Goal: Check status

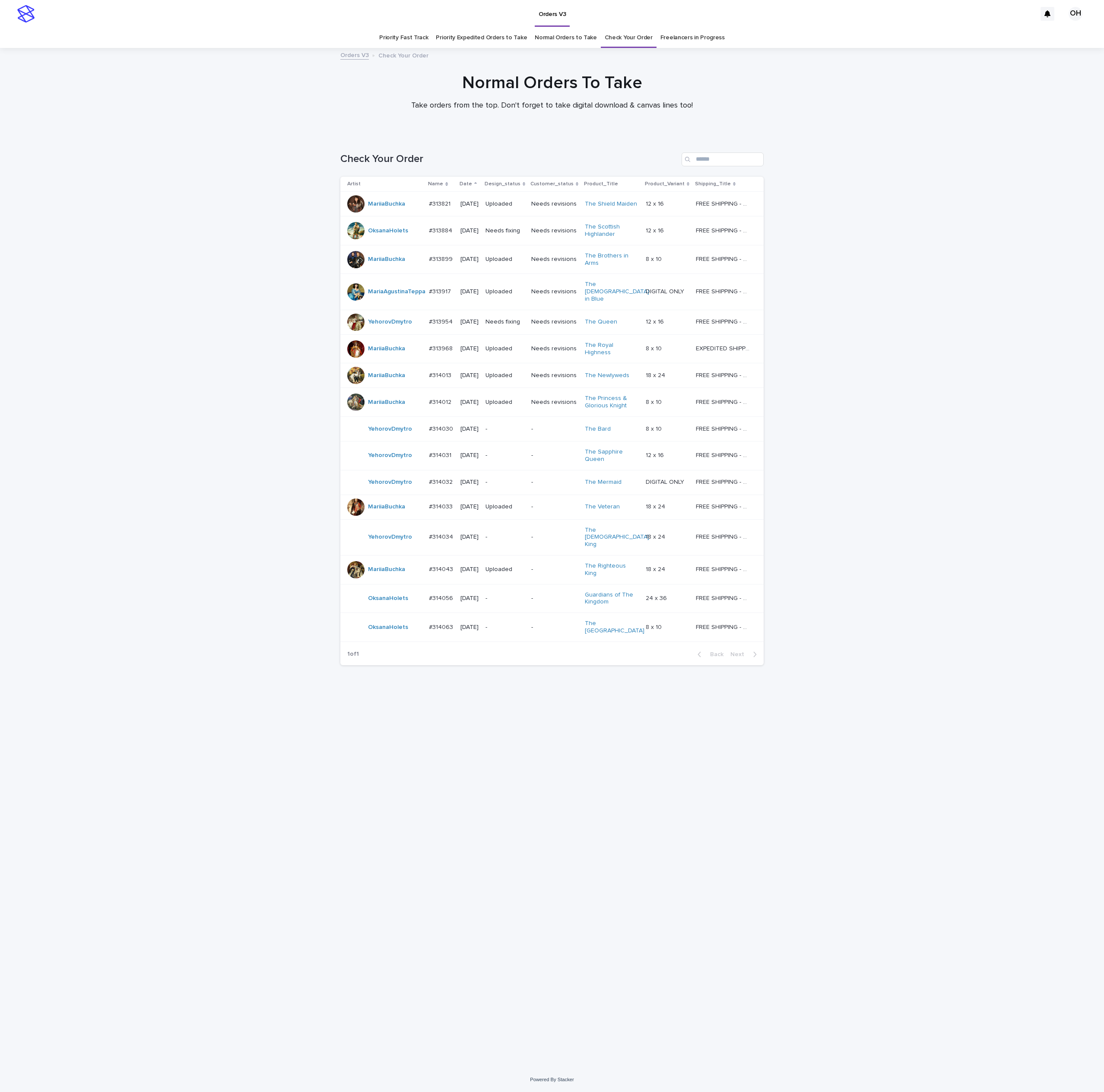
click at [451, 593] on p "#314056" at bounding box center [442, 597] width 26 height 9
click at [450, 584] on td "#314056 #314056" at bounding box center [441, 598] width 31 height 29
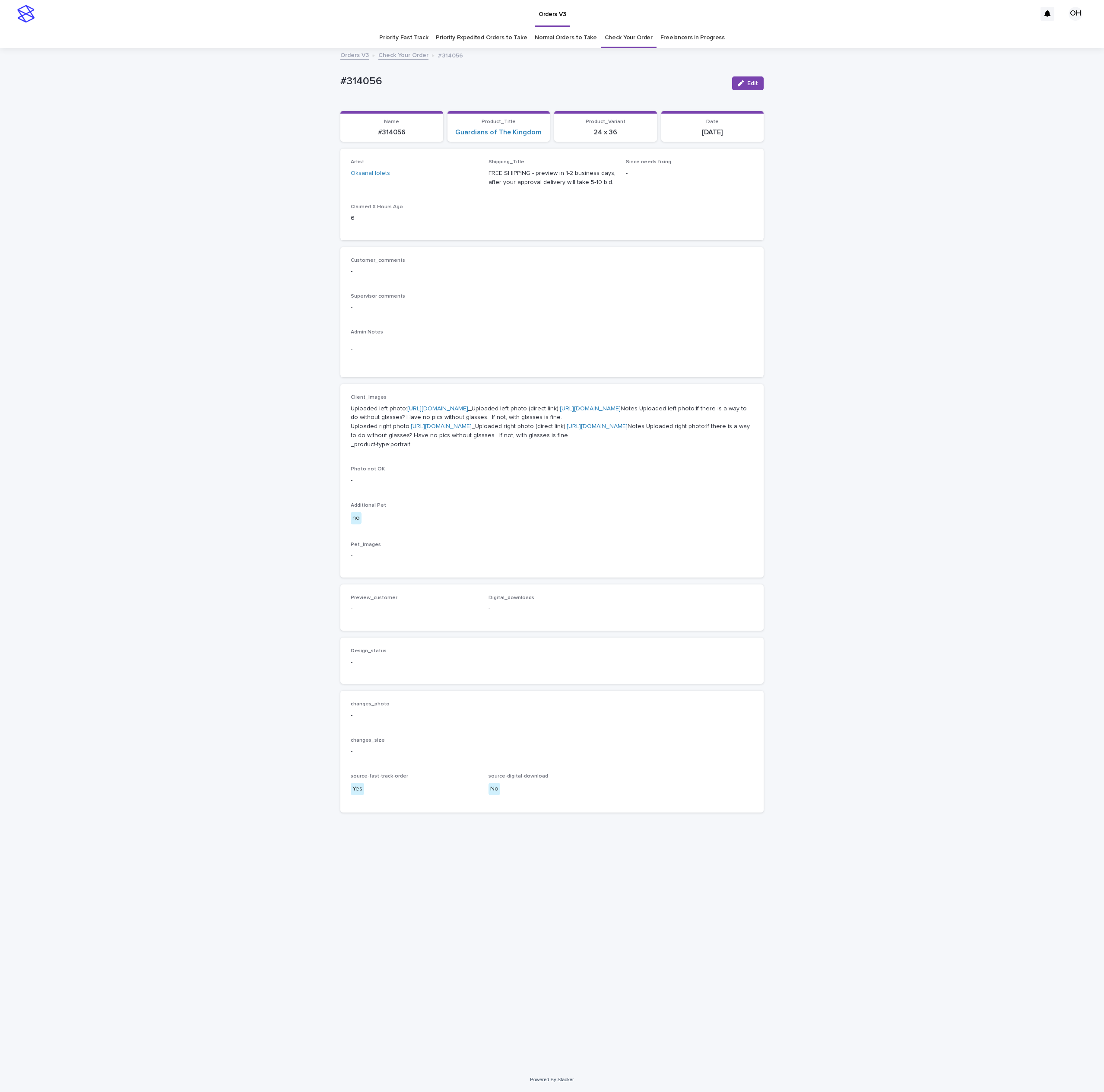
click at [443, 412] on link "https://cdn.shopify.com-uploadkit.app/s/files/1/0033/4807/0511/files/download.h…" at bounding box center [438, 408] width 61 height 6
click at [992, 188] on div "Loading... Saving… Loading... Saving… #314056 Edit #314056 Edit Sorry, there wa…" at bounding box center [552, 558] width 1104 height 1019
click at [984, 307] on div "Loading... Saving… Loading... Saving… #314056 Edit #314056 Edit Sorry, there wa…" at bounding box center [552, 558] width 1104 height 1019
click at [1005, 291] on div "Loading... Saving… Loading... Saving… #314056 Edit #314056 Edit Sorry, there wa…" at bounding box center [552, 558] width 1104 height 1019
click at [440, 429] on link "https://cdn.shopify.com-uploadkit.app/s/files/1/0033/4807/0511/files/download.h…" at bounding box center [441, 426] width 61 height 6
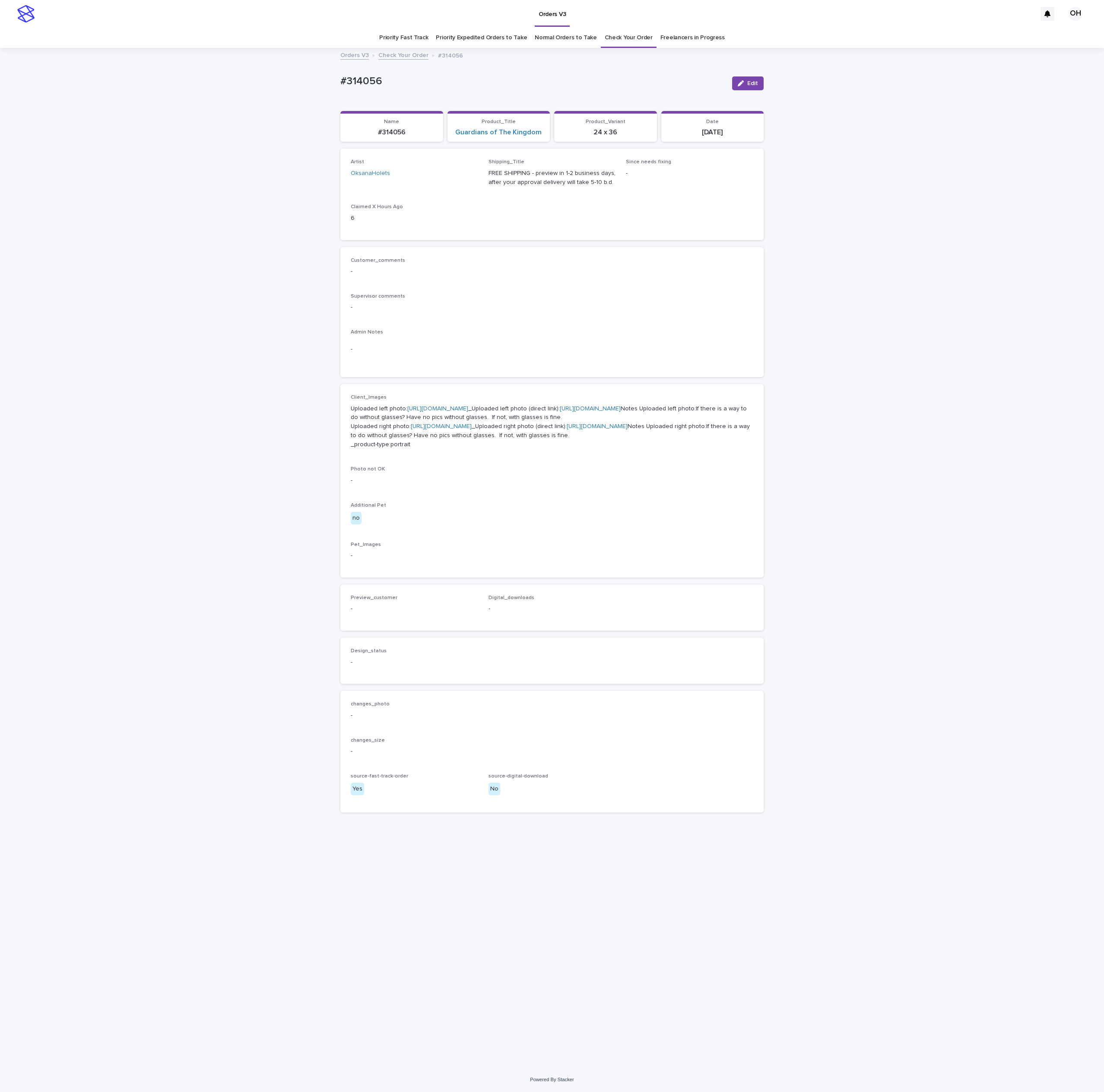
click at [860, 307] on div "Loading... Saving… Loading... Saving… #314056 Edit #314056 Edit Sorry, there wa…" at bounding box center [552, 558] width 1104 height 1019
click at [429, 429] on link "https://cdn.shopify.com-uploadkit.app/s/files/1/0033/4807/0511/files/download.h…" at bounding box center [441, 426] width 61 height 6
